Goal: Information Seeking & Learning: Understand process/instructions

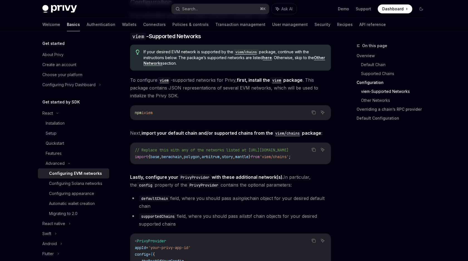
click at [183, 161] on div "// Replace this with any of the networks listed at [URL][DOMAIN_NAME] import { …" at bounding box center [230, 153] width 200 height 21
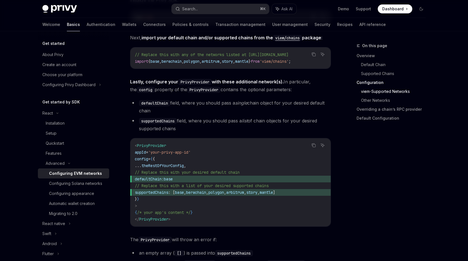
click at [183, 161] on code "< PrivyProvider appId = 'your-privy-app-id' config = { { ... theRestOfYourConfi…" at bounding box center [230, 182] width 191 height 80
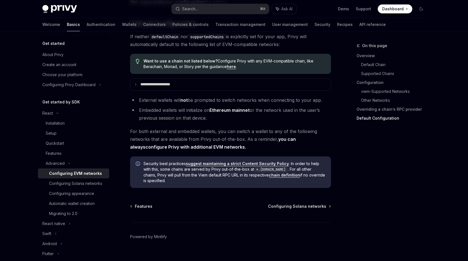
scroll to position [1410, 0]
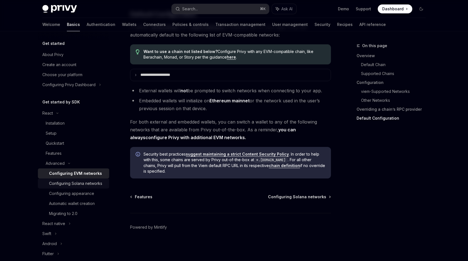
click at [83, 185] on div "Configuring Solana networks" at bounding box center [75, 183] width 53 height 7
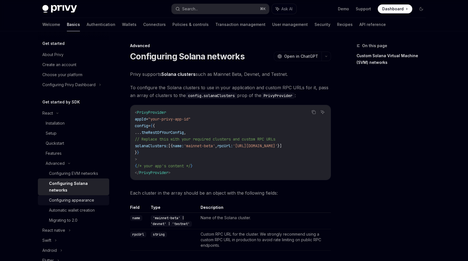
click at [72, 197] on div "Configuring appearance" at bounding box center [71, 200] width 45 height 7
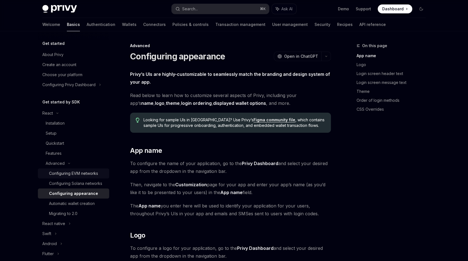
click at [83, 170] on div "Configuring EVM networks" at bounding box center [73, 173] width 49 height 7
type textarea "*"
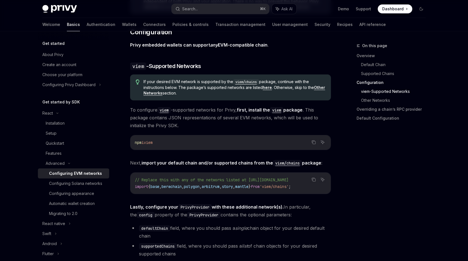
scroll to position [669, 0]
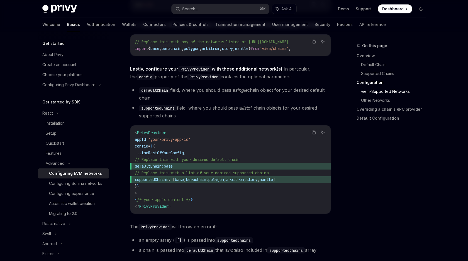
click at [206, 180] on span "berachain" at bounding box center [196, 179] width 20 height 5
click at [294, 185] on code "< PrivyProvider appId = 'your-privy-app-id' config = { { ... theRestOfYourConfi…" at bounding box center [230, 169] width 191 height 80
click at [273, 179] on span "mantle" at bounding box center [265, 179] width 13 height 5
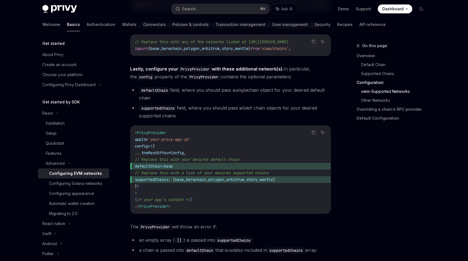
click at [273, 179] on span "mantle" at bounding box center [265, 179] width 13 height 5
click at [244, 178] on span "arbitrum" at bounding box center [235, 179] width 18 height 5
click at [224, 177] on span "polygon" at bounding box center [216, 179] width 16 height 5
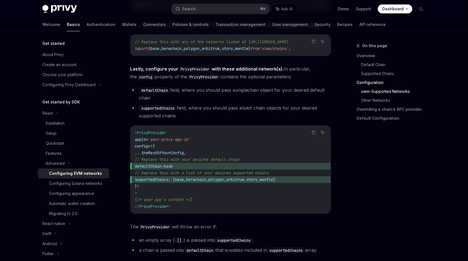
copy span "polygon"
